Goal: Transaction & Acquisition: Purchase product/service

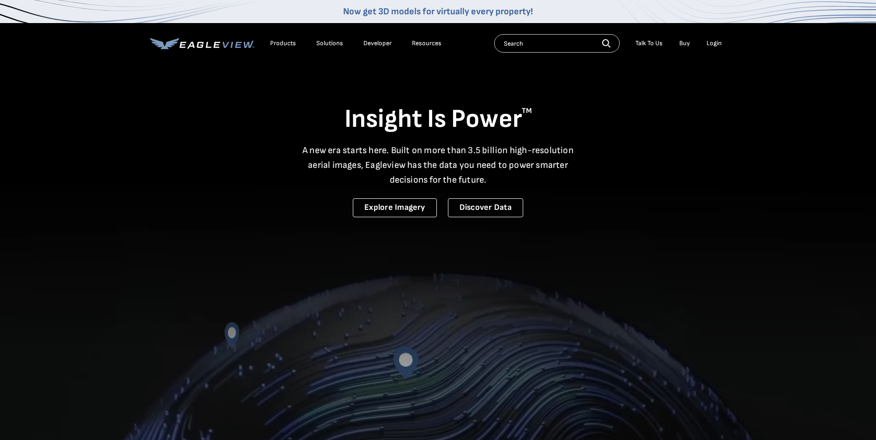
click at [716, 44] on div "Login" at bounding box center [713, 43] width 15 height 8
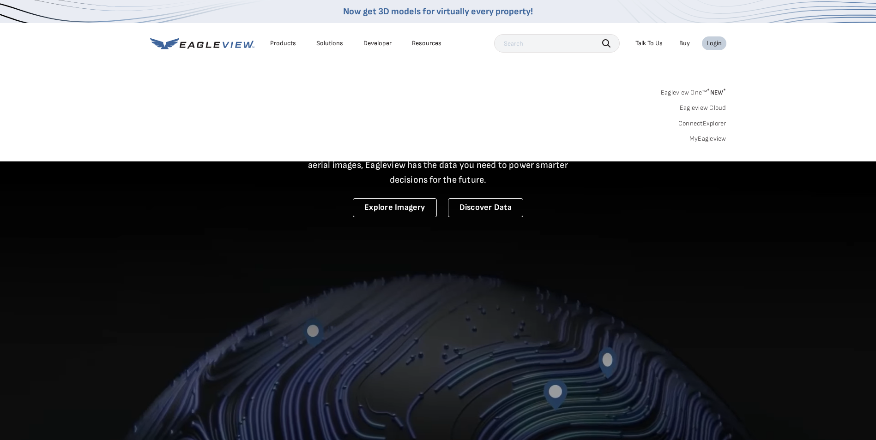
click at [714, 139] on link "MyEagleview" at bounding box center [707, 139] width 37 height 8
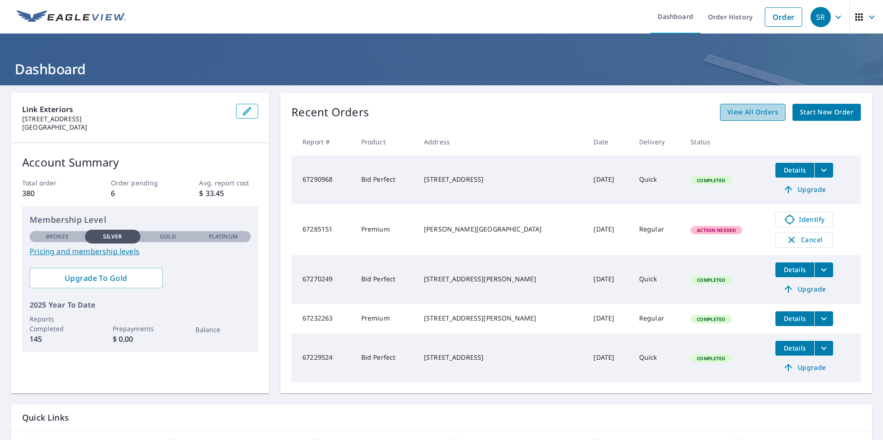
click at [748, 115] on span "View All Orders" at bounding box center [752, 113] width 51 height 12
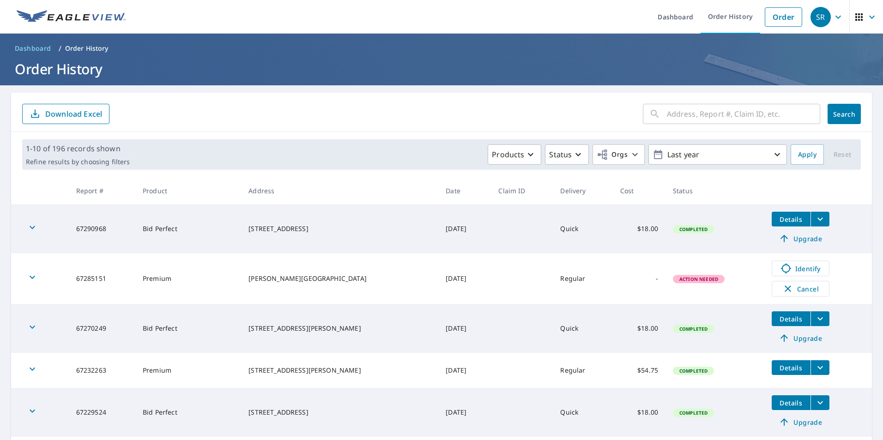
click at [732, 113] on input "text" at bounding box center [743, 114] width 153 height 26
type input "14990"
click button "Search" at bounding box center [843, 114] width 33 height 20
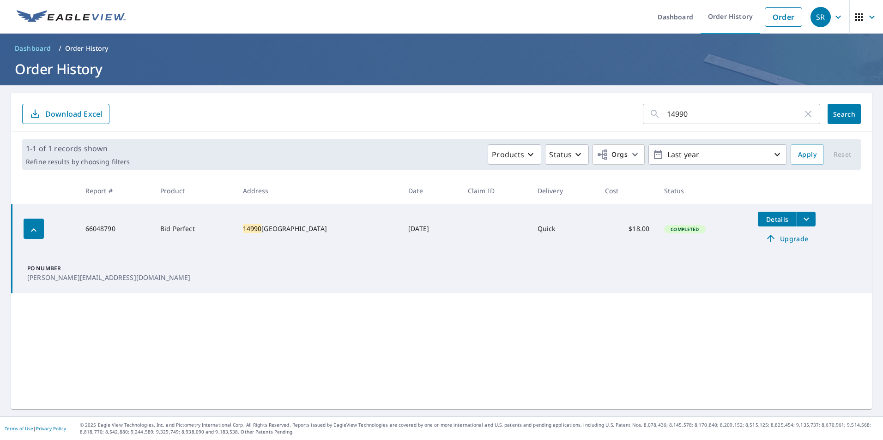
click at [801, 223] on icon "filesDropdownBtn-66048790" at bounding box center [806, 219] width 11 height 11
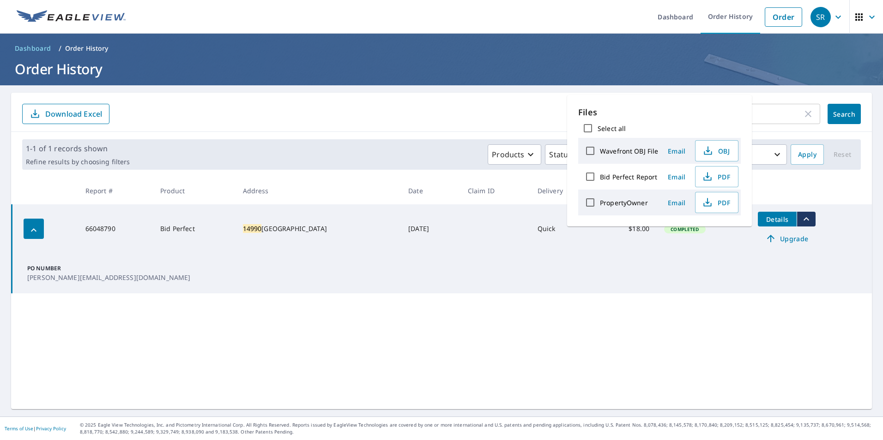
click at [772, 221] on span "Details" at bounding box center [777, 219] width 28 height 9
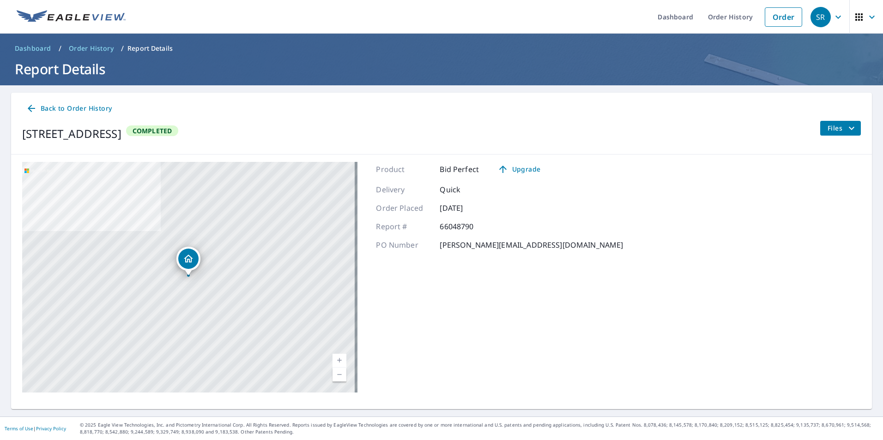
click at [834, 130] on span "Files" at bounding box center [842, 128] width 30 height 11
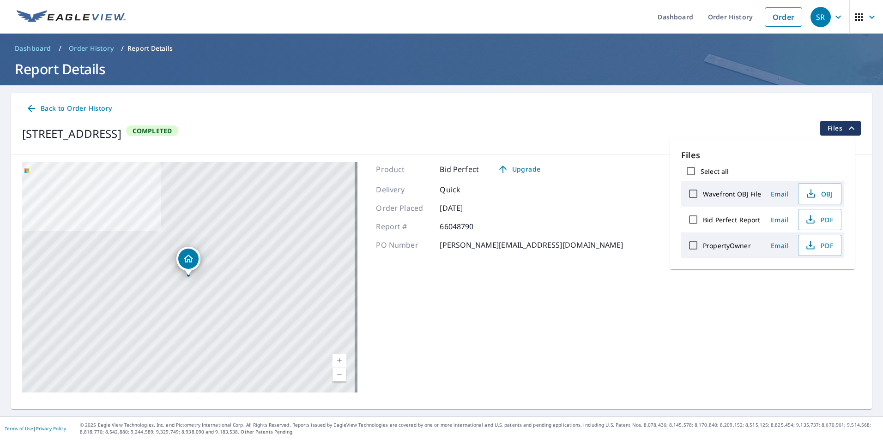
click at [616, 295] on div "14990 County Line Road Chagrin Falls, OH 44022 Aerial Road A standard road map …" at bounding box center [441, 278] width 861 height 246
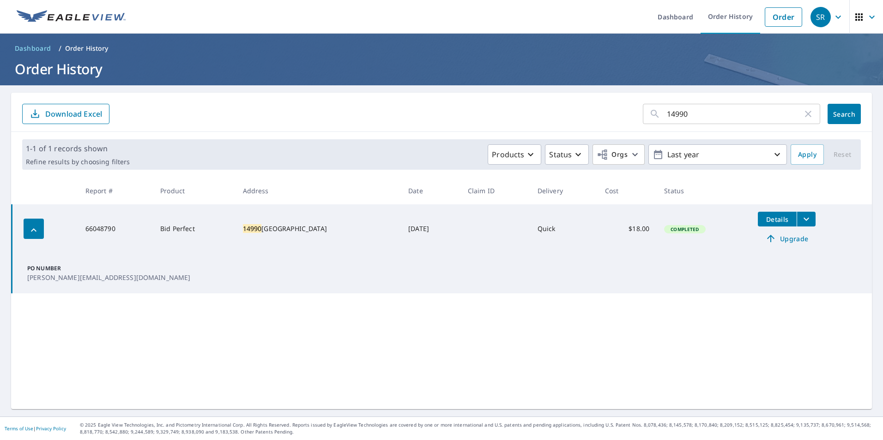
click at [784, 239] on span "Upgrade" at bounding box center [786, 238] width 47 height 11
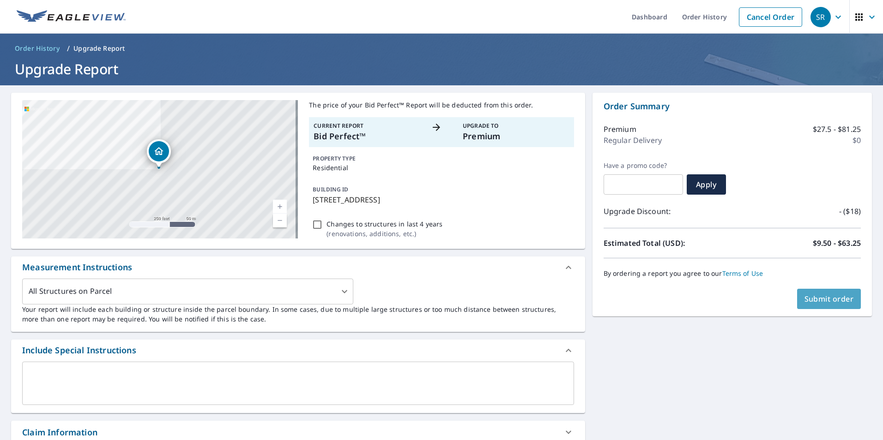
click at [825, 304] on button "Submit order" at bounding box center [829, 299] width 64 height 20
checkbox input "true"
